Goal: Task Accomplishment & Management: Use online tool/utility

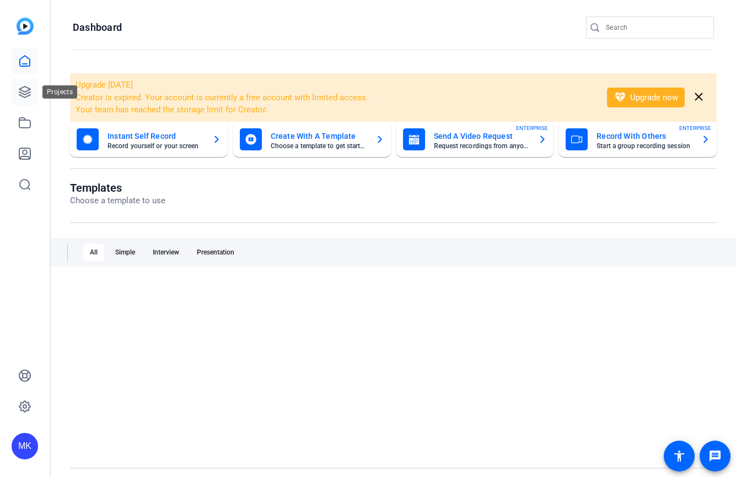
click at [35, 90] on link at bounding box center [25, 92] width 26 height 26
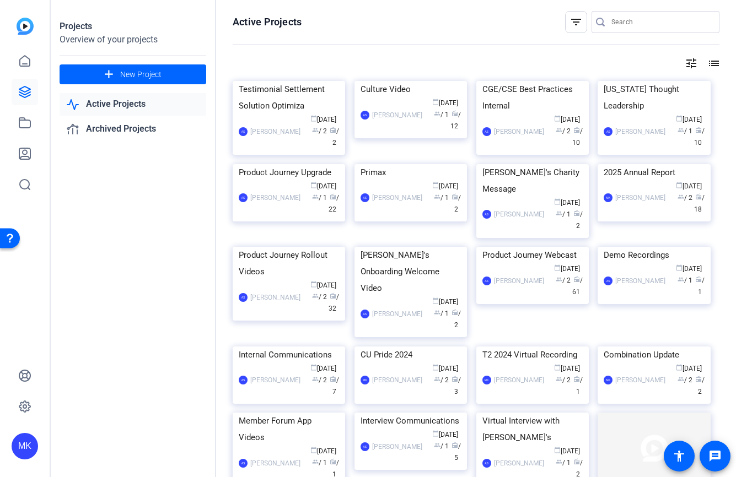
click at [139, 103] on link "Active Projects" at bounding box center [133, 104] width 147 height 23
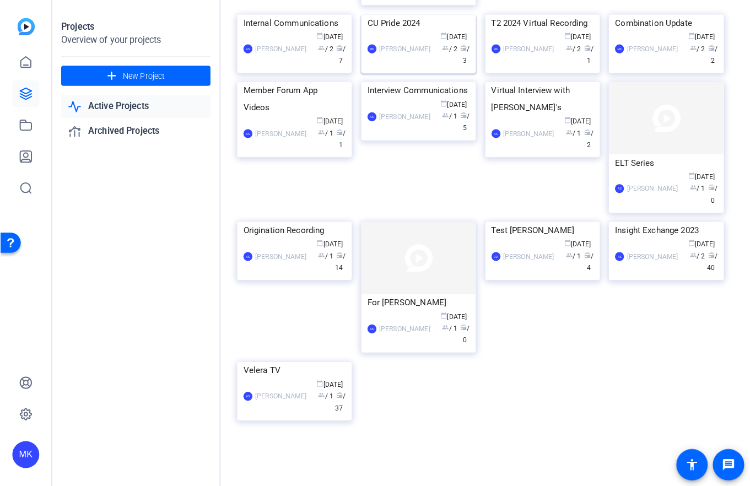
scroll to position [435, 0]
click at [413, 66] on div "MK [PERSON_NAME] calendar_today [DATE] group / 2 radio / 3" at bounding box center [410, 48] width 100 height 35
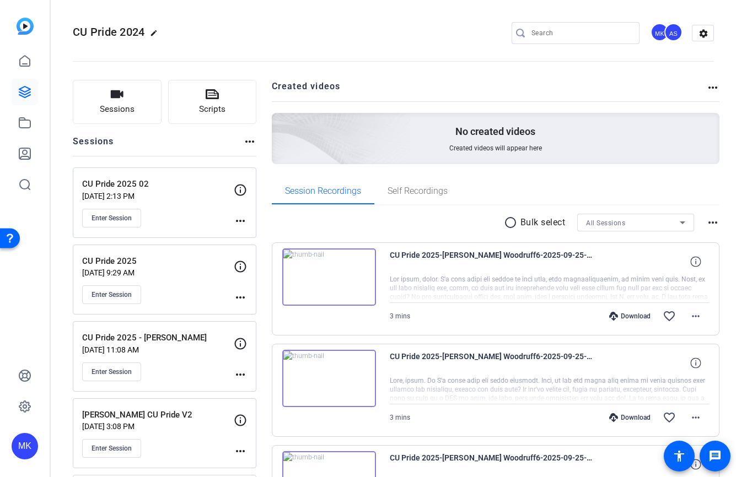
click at [240, 222] on mat-icon "more_horiz" at bounding box center [240, 220] width 13 height 13
click at [132, 292] on div at bounding box center [368, 238] width 736 height 477
click at [128, 297] on span "Enter Session" at bounding box center [111, 294] width 40 height 9
click at [185, 279] on div "CU Pride 2025 [DATE] 9:29 AM Enter Session" at bounding box center [158, 280] width 152 height 50
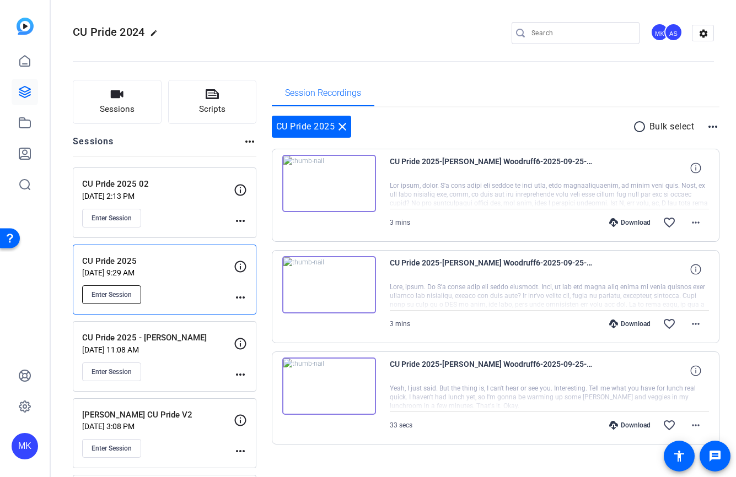
click at [132, 296] on span "Enter Session" at bounding box center [111, 294] width 40 height 9
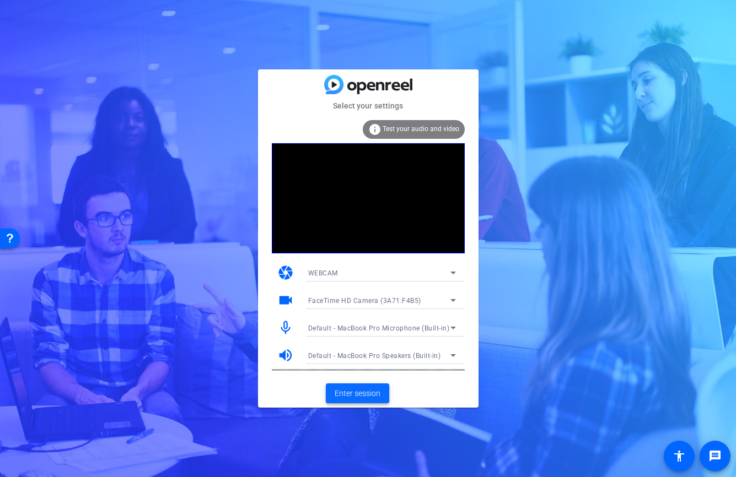
click at [344, 396] on span "Enter session" at bounding box center [358, 394] width 46 height 12
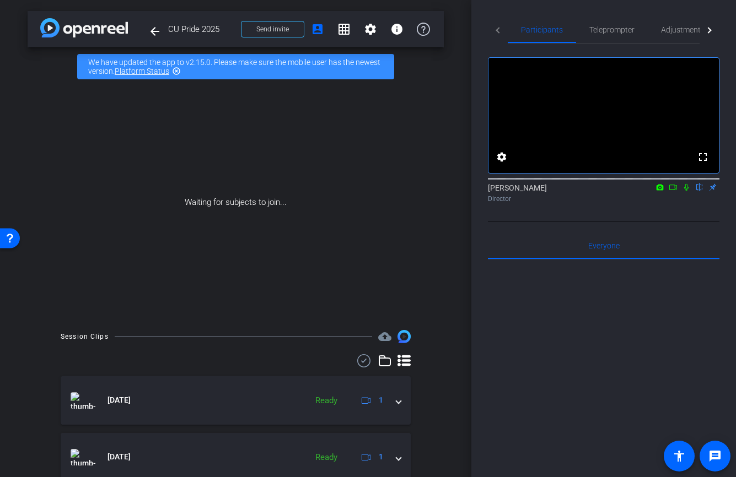
click at [676, 191] on icon at bounding box center [673, 188] width 9 height 8
click at [697, 191] on icon at bounding box center [699, 188] width 9 height 8
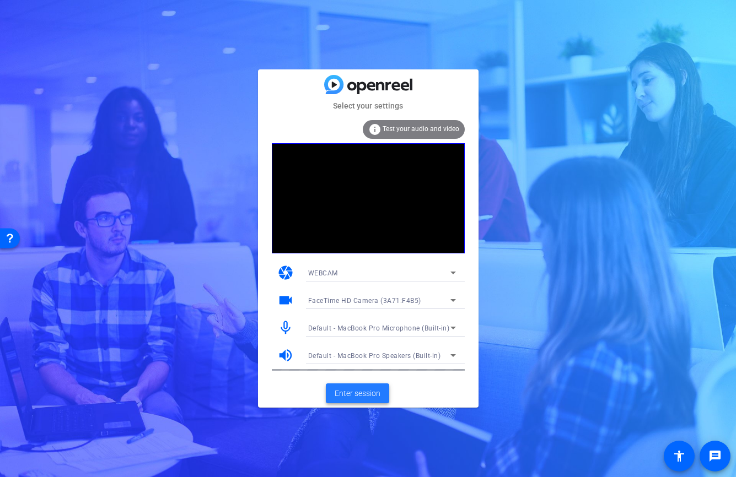
click at [346, 397] on span "Enter session" at bounding box center [358, 394] width 46 height 12
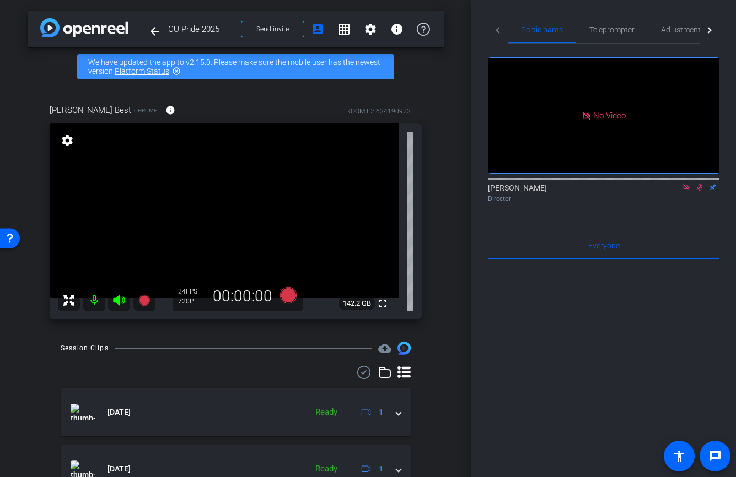
click at [688, 190] on icon at bounding box center [686, 187] width 6 height 6
click at [685, 191] on icon at bounding box center [686, 187] width 6 height 7
click at [69, 143] on mat-icon "settings" at bounding box center [67, 140] width 15 height 13
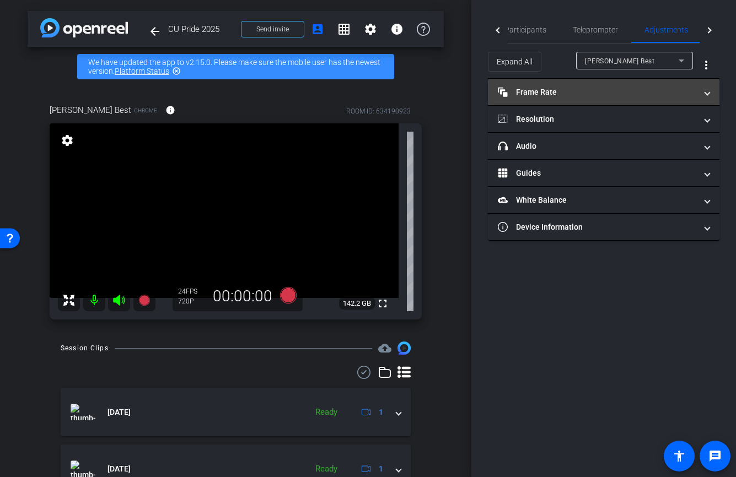
click at [558, 92] on mat-panel-title "Frame Rate Frame Rate" at bounding box center [597, 93] width 198 height 12
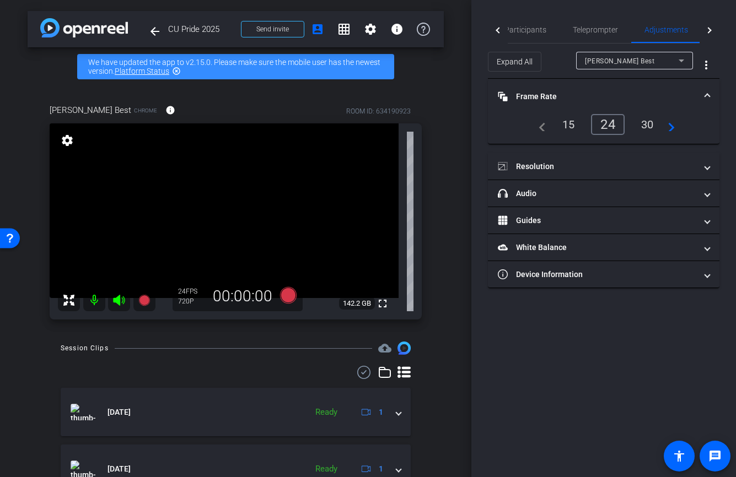
click at [643, 123] on div "30" at bounding box center [647, 124] width 29 height 19
click at [526, 26] on span "Participants" at bounding box center [525, 30] width 42 height 8
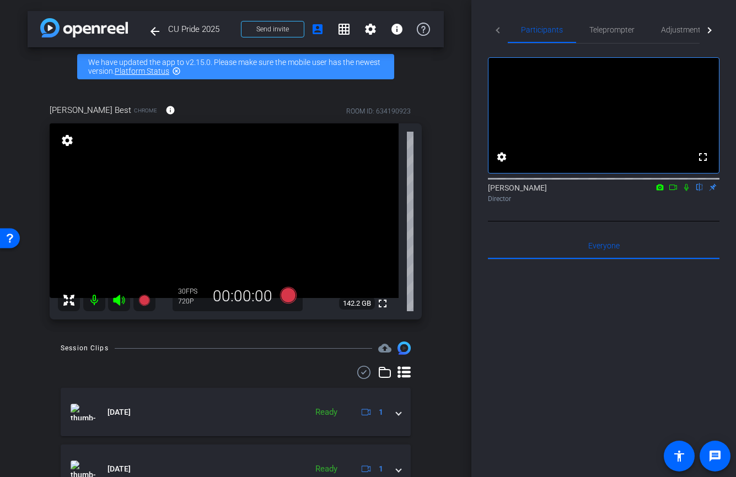
click at [690, 192] on mat-icon at bounding box center [686, 187] width 13 height 10
click at [687, 191] on icon at bounding box center [686, 188] width 9 height 8
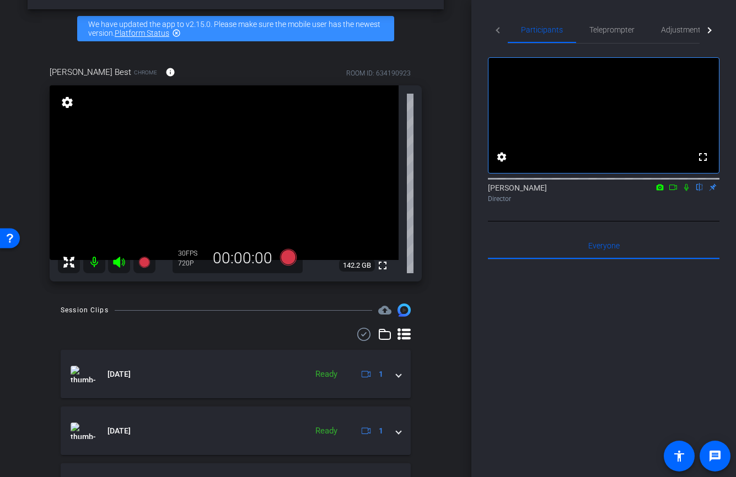
scroll to position [39, 0]
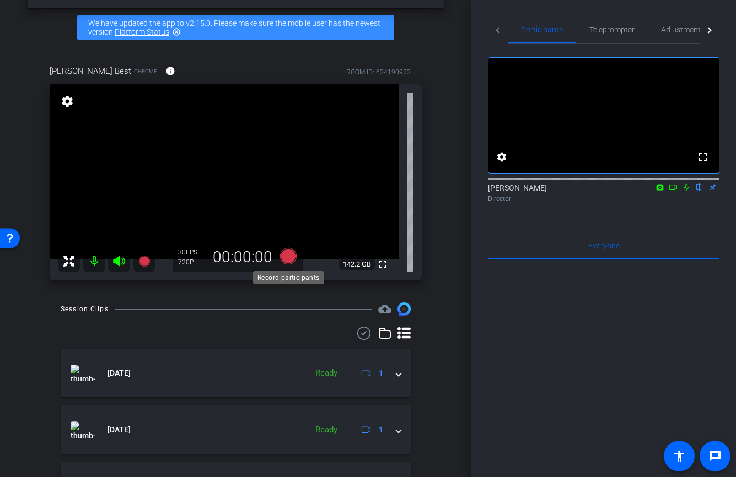
click at [287, 255] on icon at bounding box center [287, 256] width 17 height 17
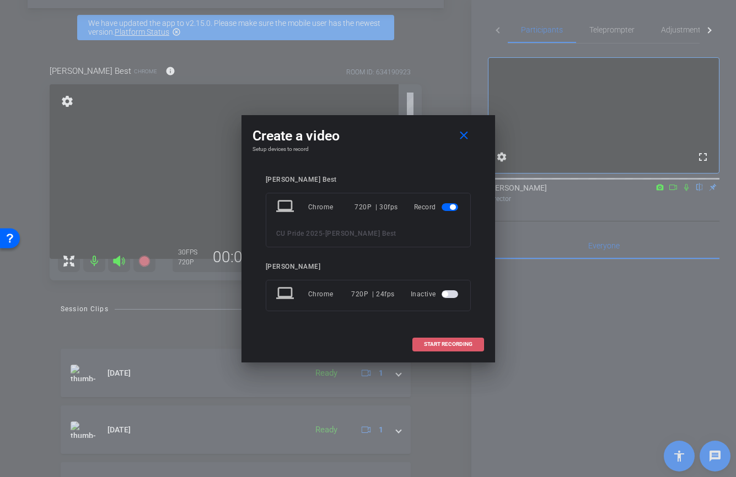
click at [463, 342] on span "START RECORDING" at bounding box center [448, 345] width 49 height 6
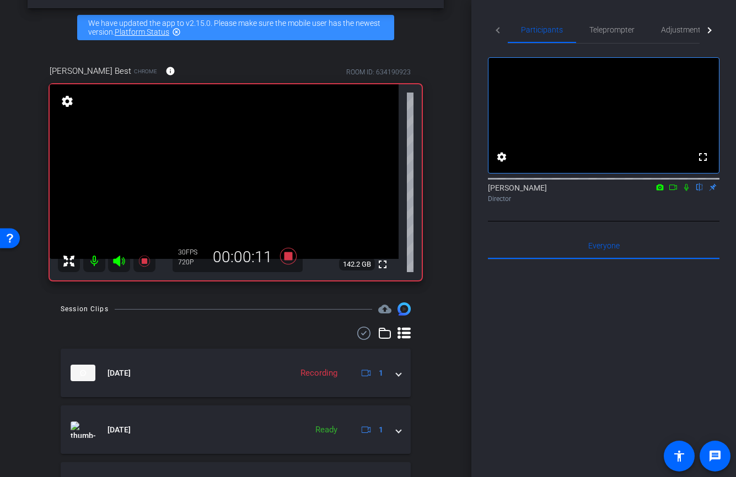
click at [686, 191] on icon at bounding box center [686, 188] width 9 height 8
click at [685, 191] on icon at bounding box center [686, 188] width 9 height 8
click at [687, 191] on icon at bounding box center [686, 187] width 4 height 7
click at [686, 191] on icon at bounding box center [686, 188] width 9 height 8
click at [687, 191] on icon at bounding box center [686, 188] width 9 height 8
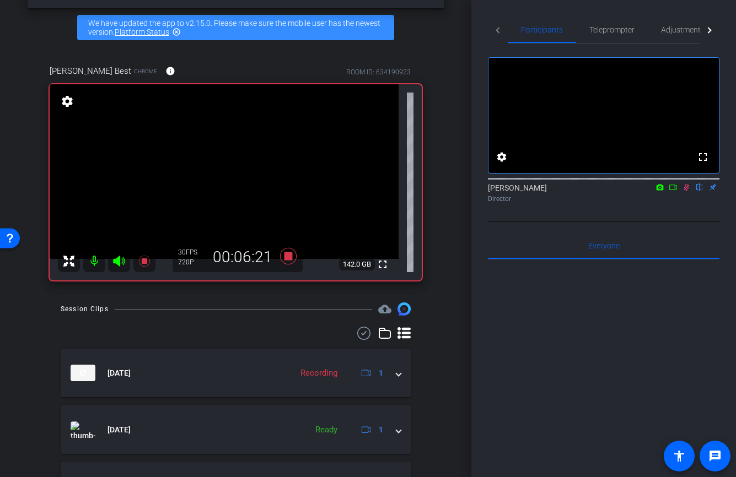
click at [686, 191] on icon at bounding box center [686, 187] width 6 height 7
click at [285, 252] on icon at bounding box center [288, 256] width 26 height 20
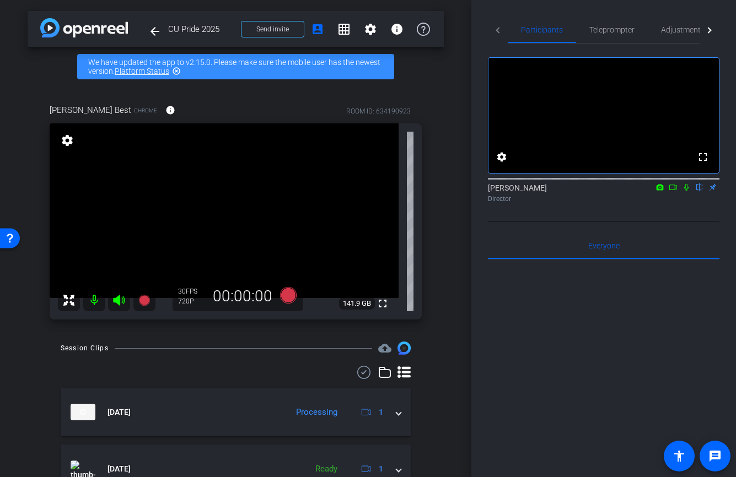
scroll to position [14, 0]
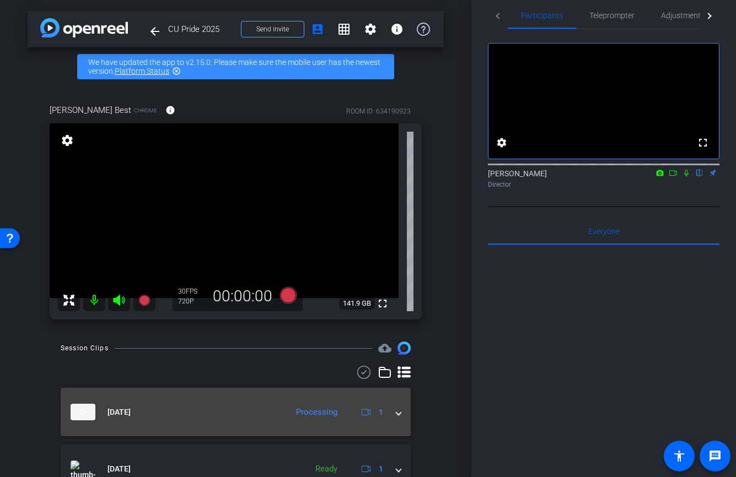
click at [396, 415] on div "Sep 26, 2025 Processing 1" at bounding box center [234, 412] width 326 height 17
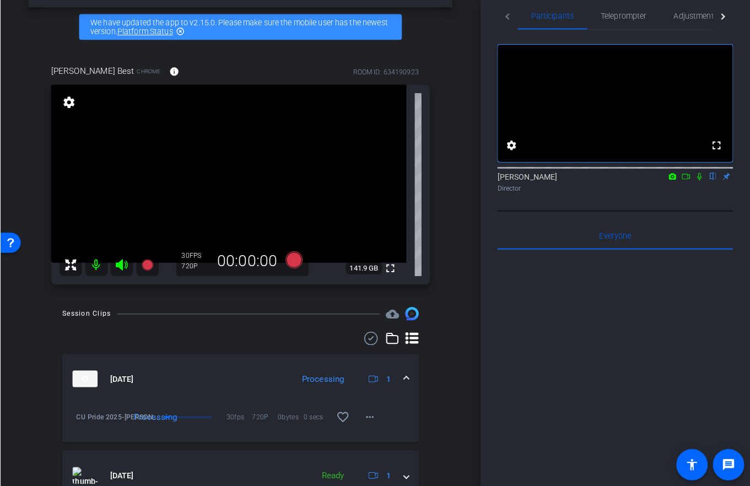
scroll to position [58, 0]
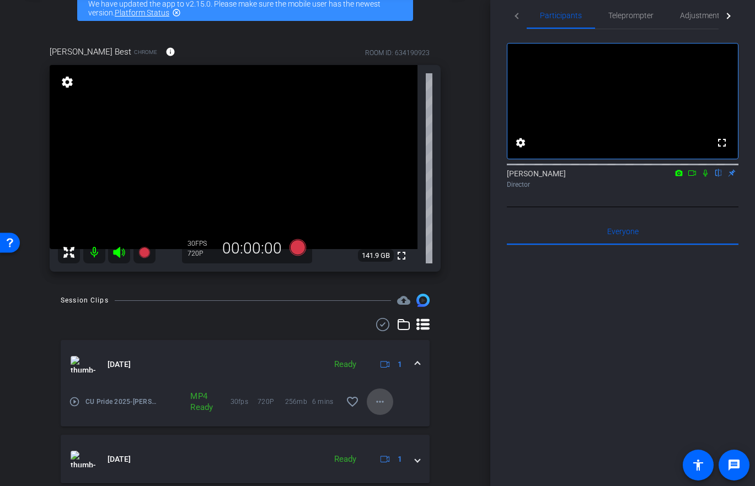
click at [387, 405] on span at bounding box center [380, 402] width 26 height 26
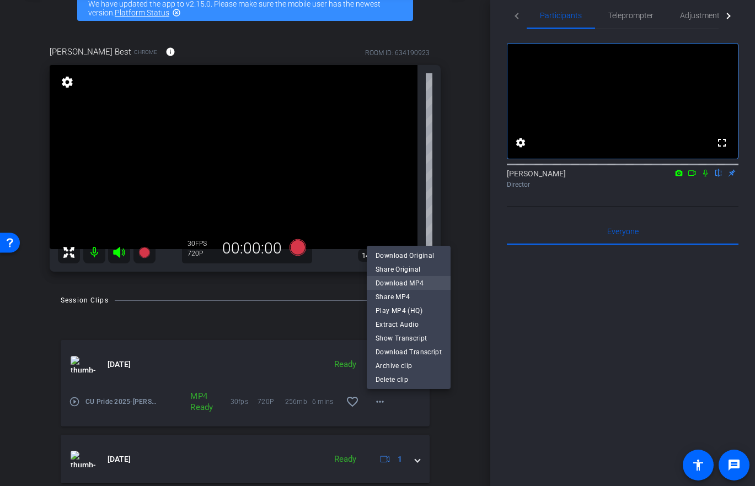
click at [411, 285] on span "Download MP4" at bounding box center [408, 282] width 66 height 13
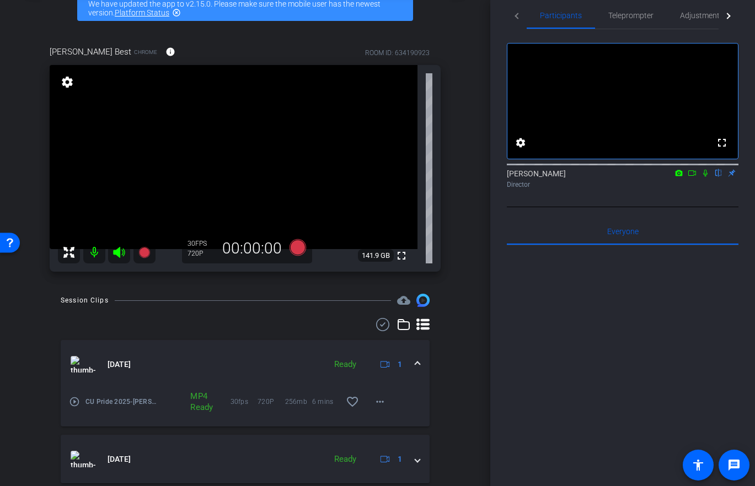
click at [624, 346] on div at bounding box center [621, 381] width 231 height 273
